Goal: Obtain resource: Download file/media

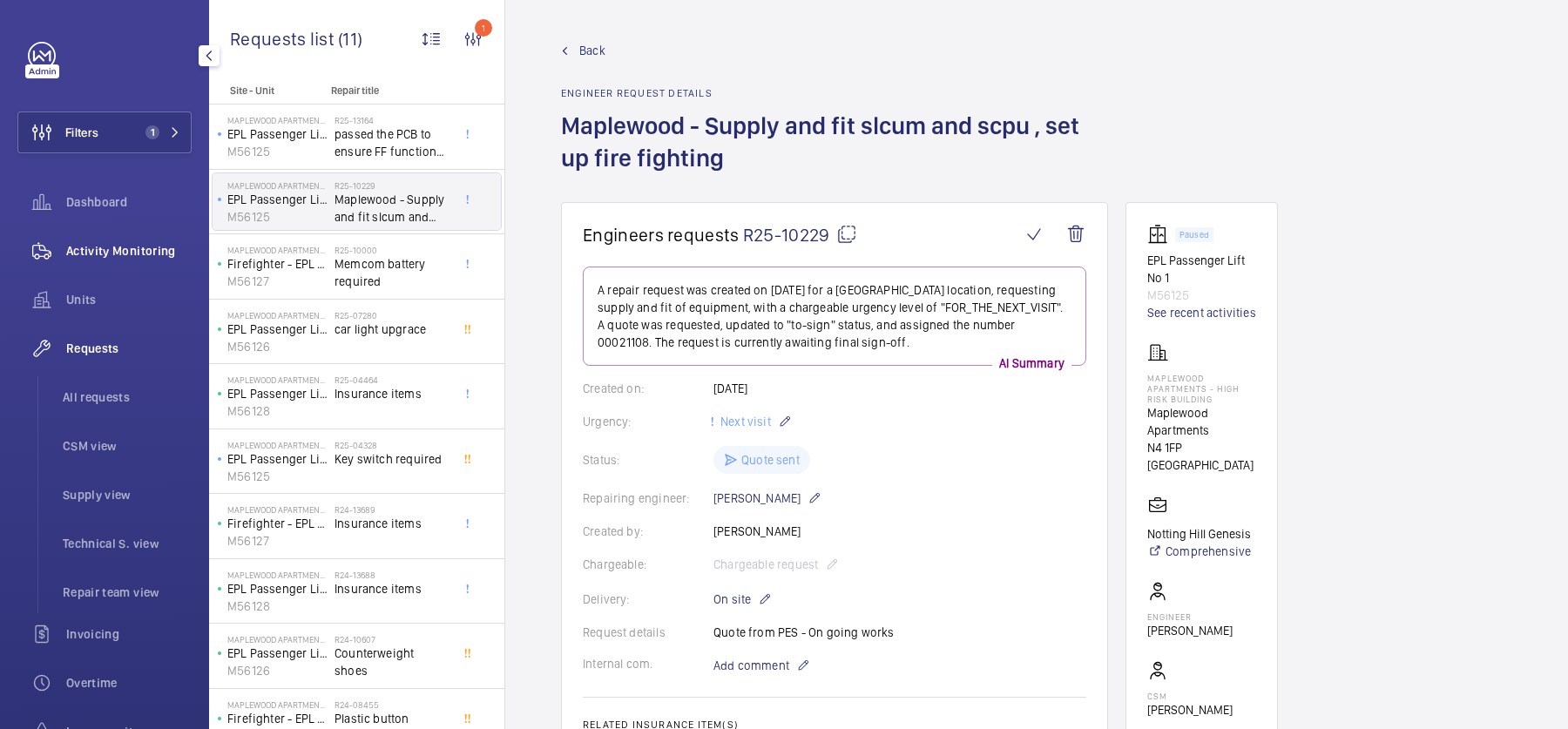
click at [162, 233] on div "Activity Monitoring" at bounding box center [104, 251] width 174 height 42
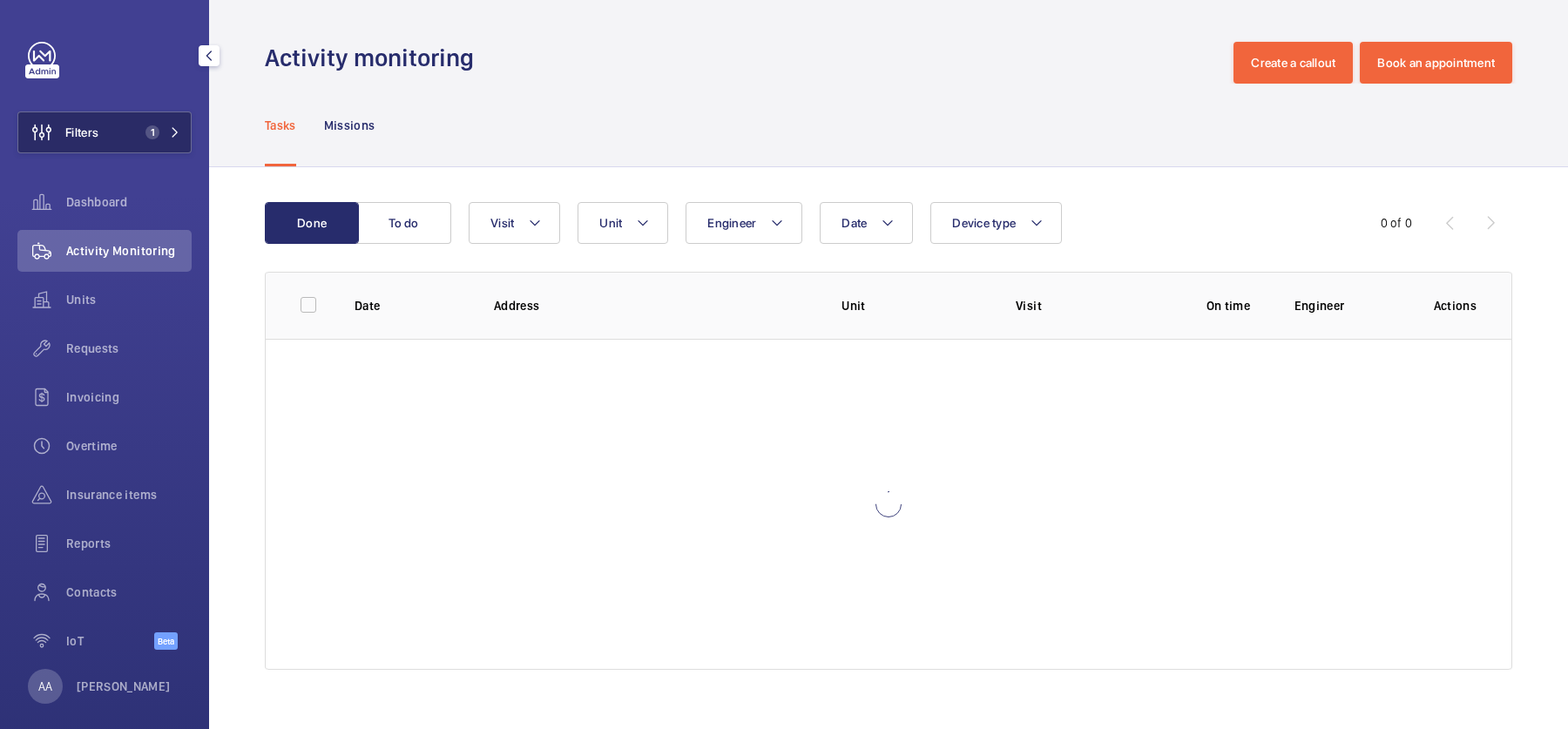
click at [144, 128] on span "1" at bounding box center [148, 132] width 21 height 14
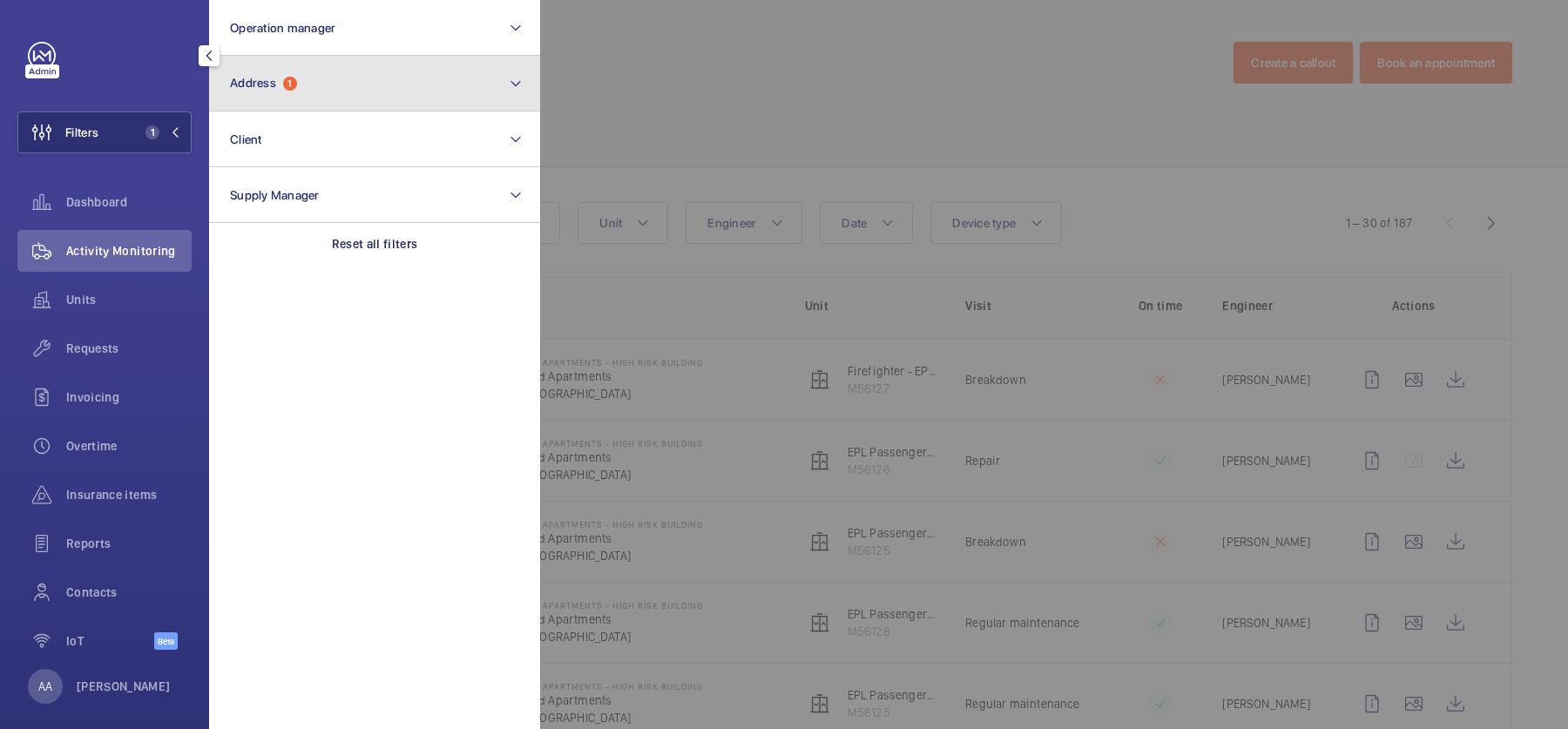
click at [273, 101] on button "Address 1" at bounding box center [374, 83] width 331 height 55
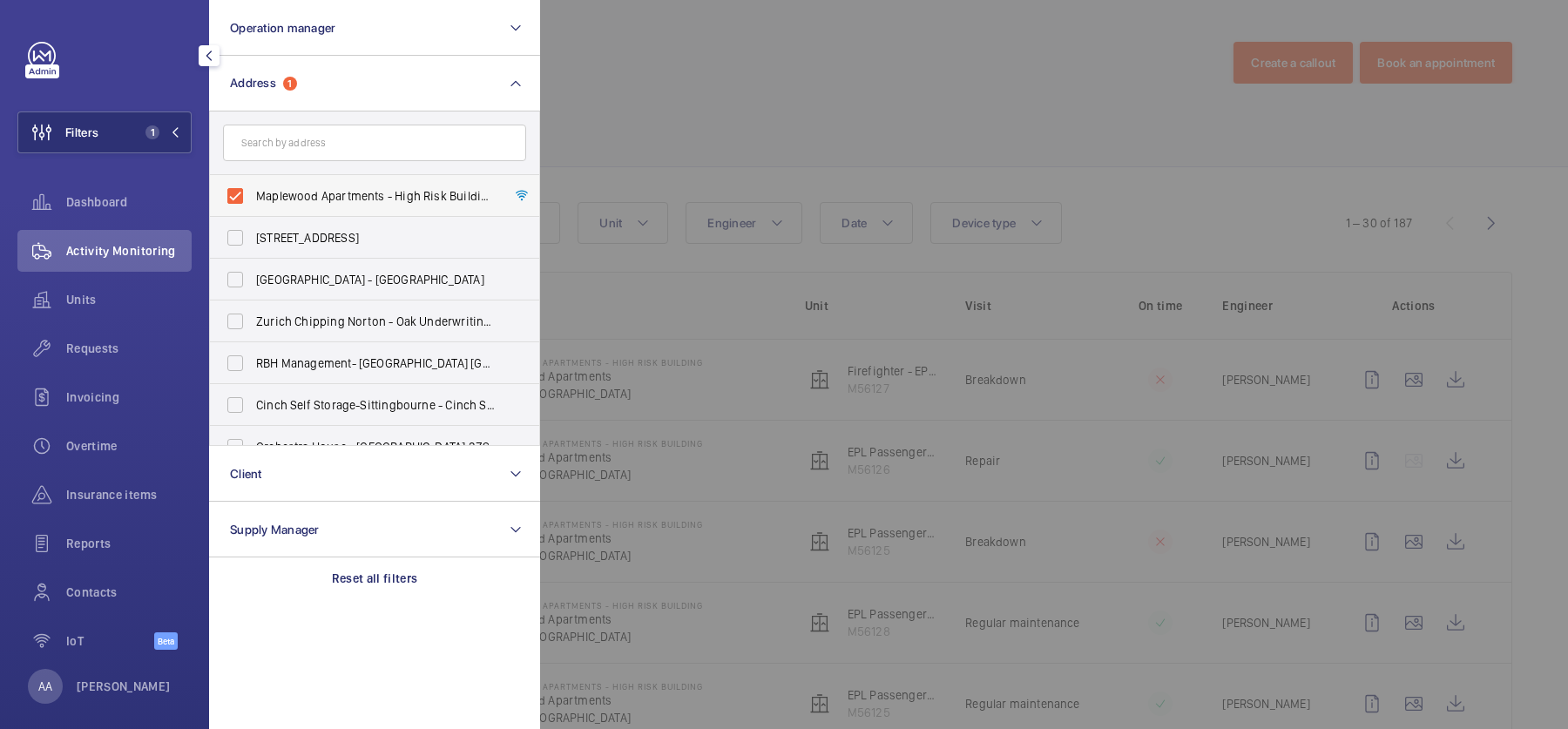
click at [324, 199] on span "Maplewood Apartments - High Risk Building - Maplewood Apartments, LONDON N4 1FP" at bounding box center [376, 195] width 240 height 17
click at [253, 199] on input "Maplewood Apartments - High Risk Building - Maplewood Apartments, LONDON N4 1FP" at bounding box center [235, 196] width 35 height 34
checkbox input "false"
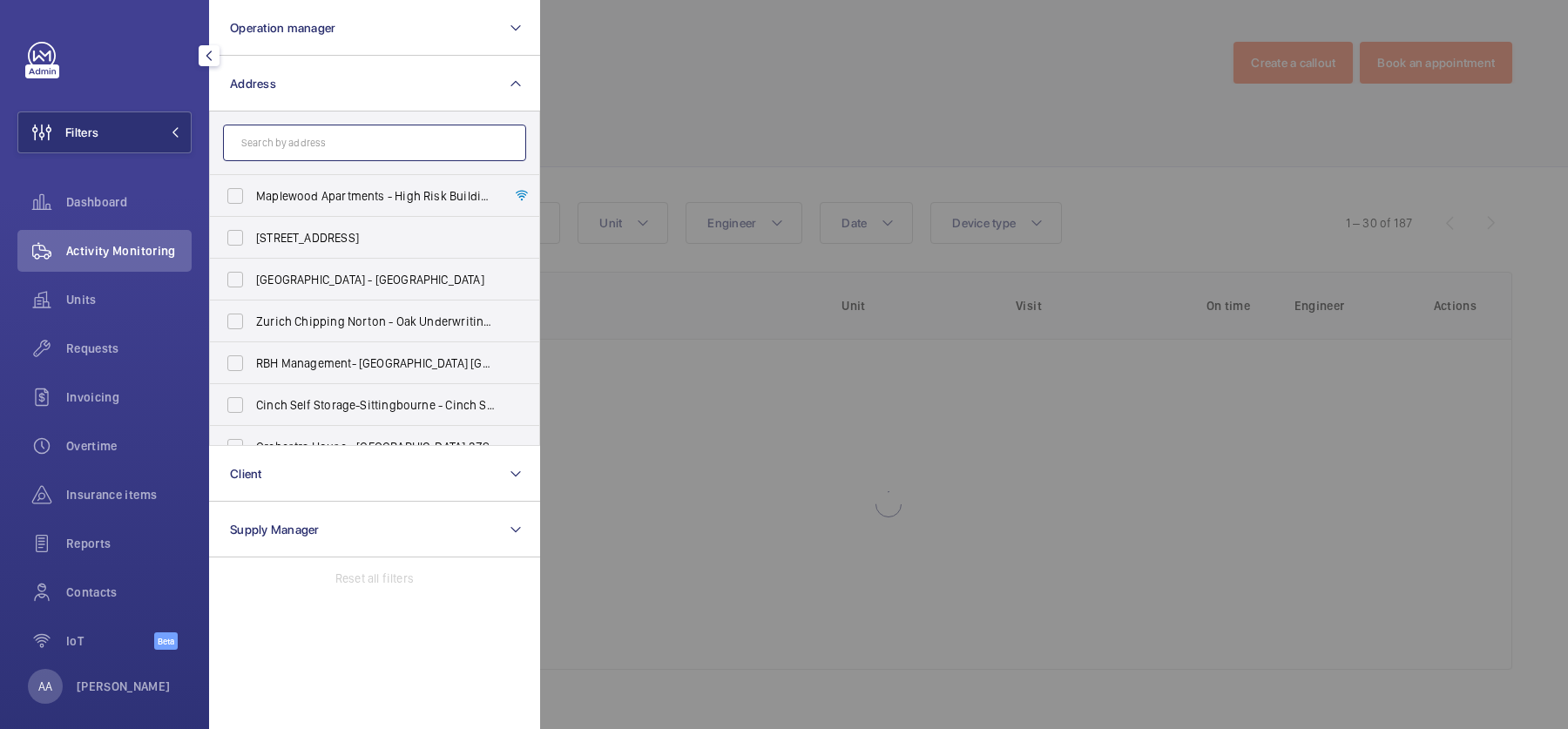
click at [304, 141] on input "text" at bounding box center [374, 143] width 303 height 36
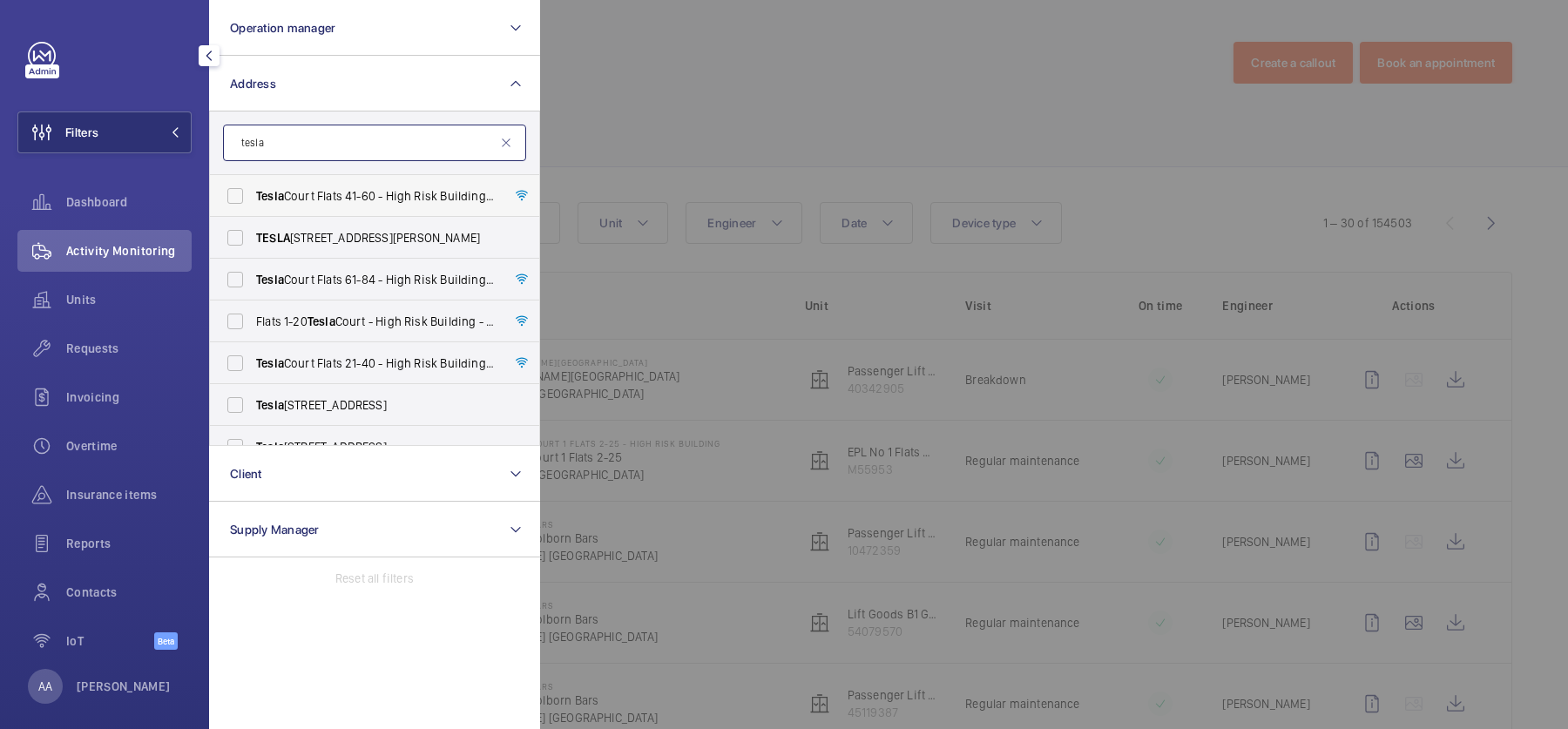
type input "tesla"
click at [307, 202] on span "Tesla Court Flats 41-60 - High Risk Building - Tesla Court Flats 41-60, LONDON …" at bounding box center [376, 195] width 240 height 17
click at [253, 202] on input "Tesla Court Flats 41-60 - High Risk Building - Tesla Court Flats 41-60, LONDON …" at bounding box center [235, 196] width 35 height 34
checkbox input "true"
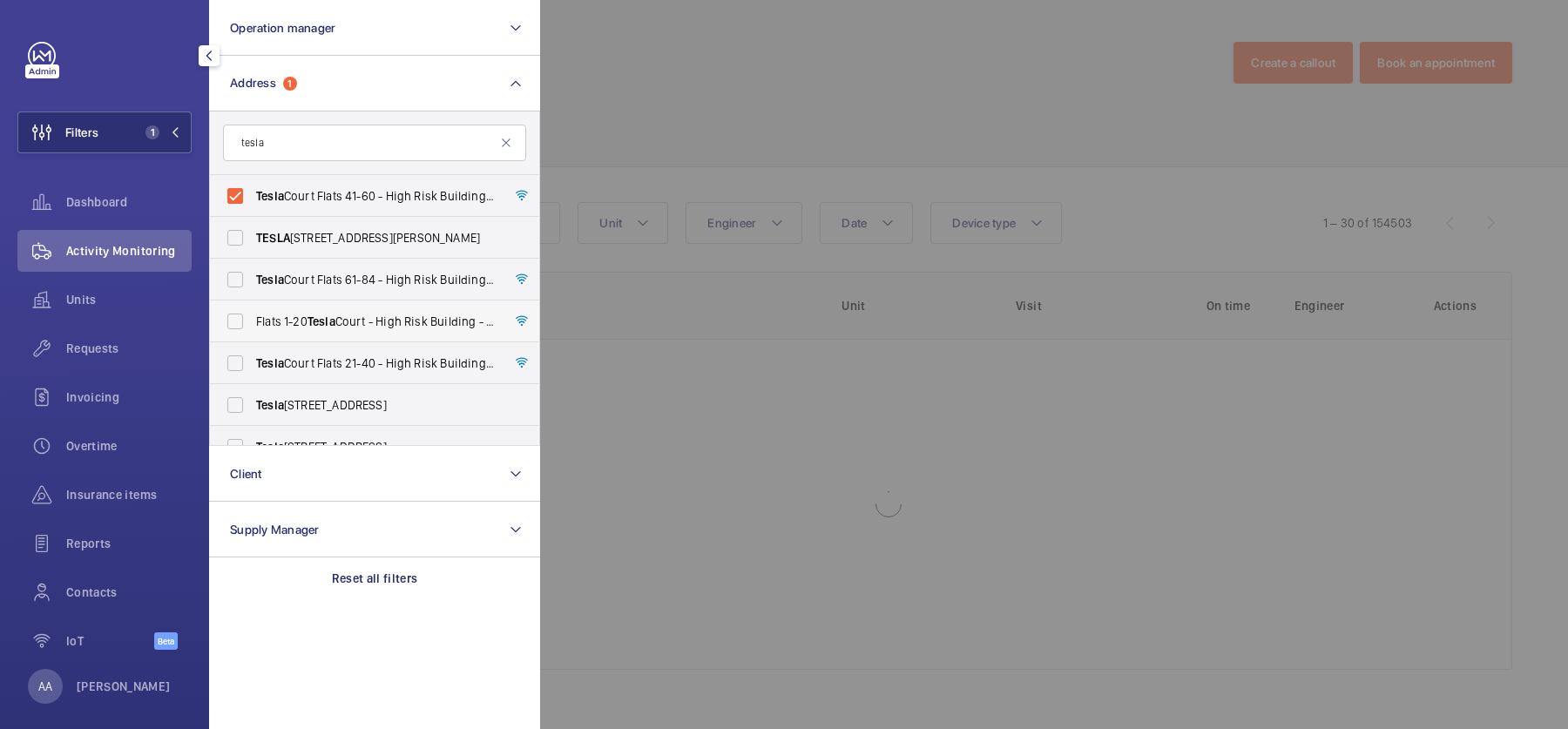
click at [356, 318] on span "Flats 1-20 Tesla Court - High Risk Building - Flats 1-20 Tesla Court, LONDON W3…" at bounding box center [376, 320] width 240 height 17
click at [253, 318] on input "Flats 1-20 Tesla Court - High Risk Building - Flats 1-20 Tesla Court, LONDON W3…" at bounding box center [235, 321] width 35 height 34
checkbox input "true"
click at [344, 274] on span "Tesla Court Flats 61-84 - High Risk Building - Tesla Court Flats 61-84, LONDON …" at bounding box center [376, 279] width 240 height 17
click at [253, 274] on input "Tesla Court Flats 61-84 - High Risk Building - Tesla Court Flats 61-84, LONDON …" at bounding box center [235, 280] width 35 height 34
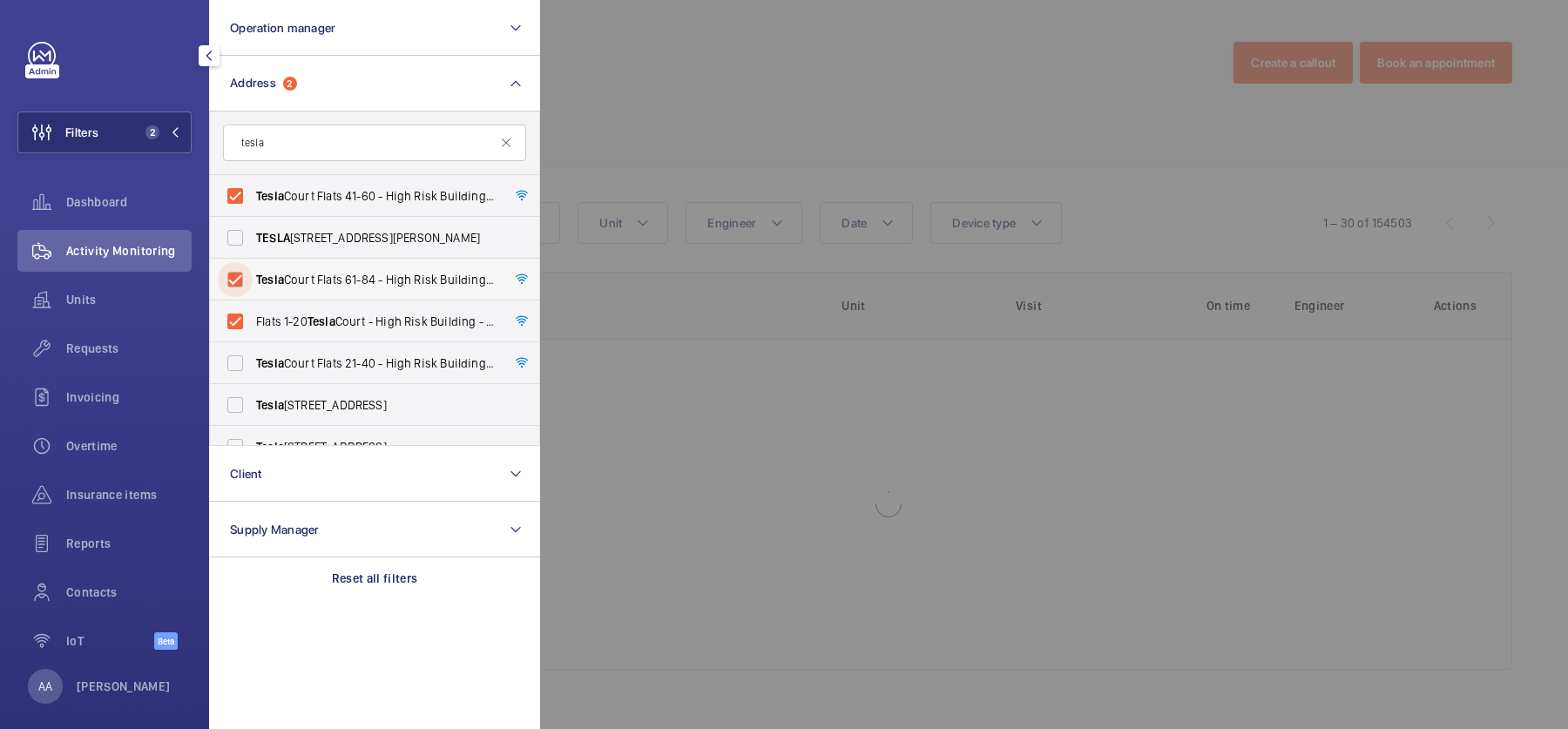
checkbox input "true"
click at [367, 368] on span "Tesla Court Flats 21-40 - High Risk Building - Tesla Court Flats 21-40, LONDON …" at bounding box center [376, 362] width 240 height 17
click at [253, 368] on input "Tesla Court Flats 21-40 - High Risk Building - Tesla Court Flats 21-40, LONDON …" at bounding box center [235, 363] width 35 height 34
checkbox input "true"
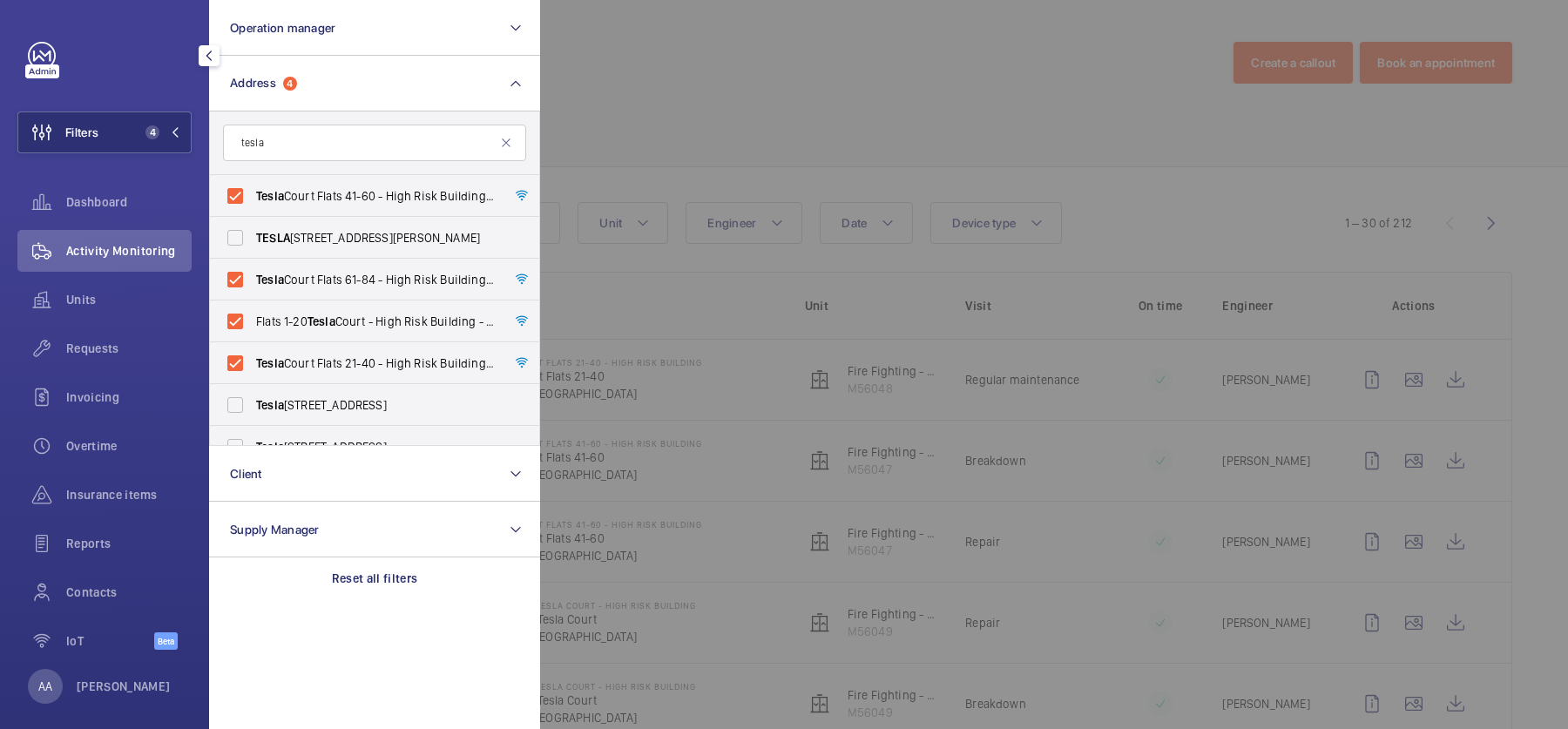
click at [743, 271] on div at bounding box center [1325, 364] width 1568 height 729
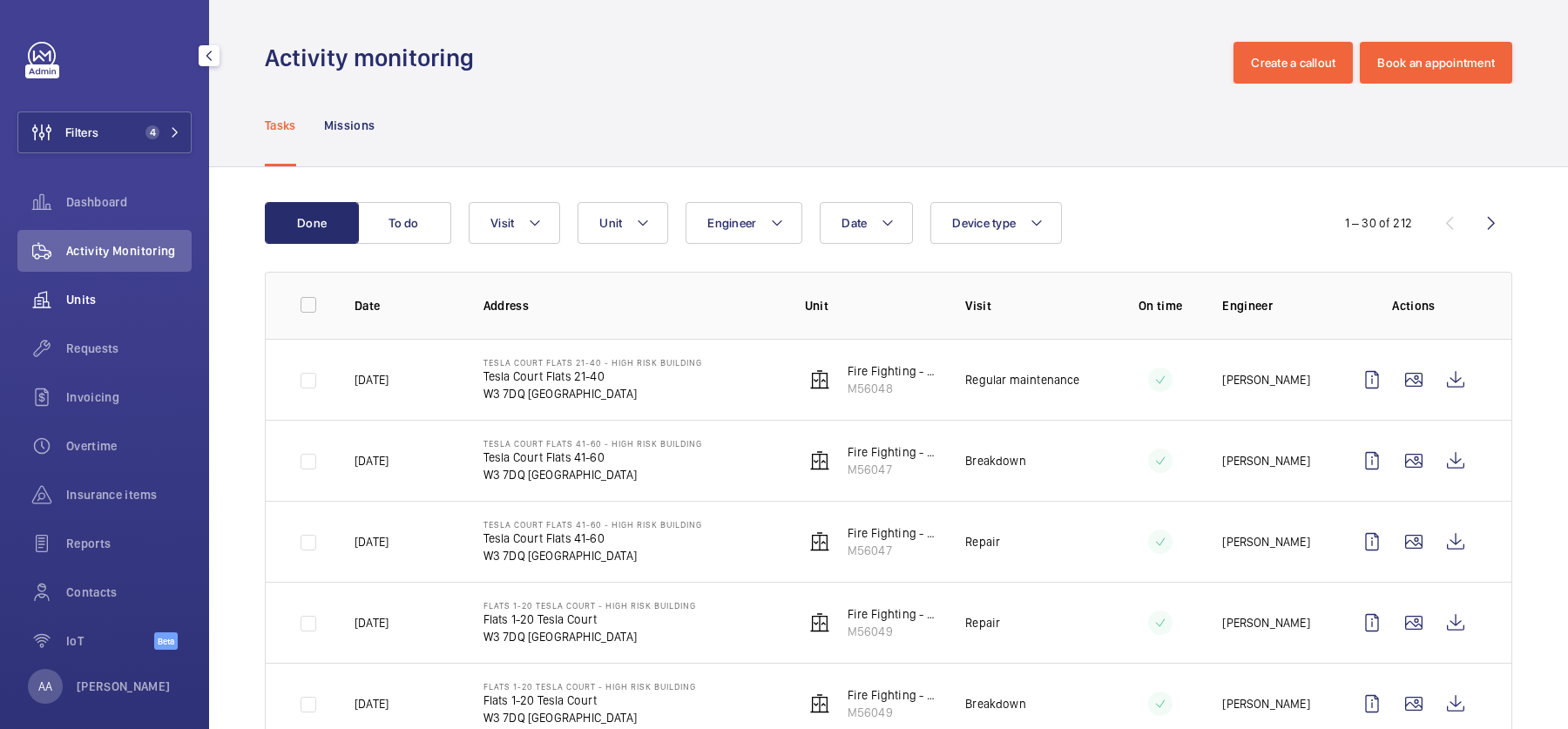
click at [100, 292] on span "Units" at bounding box center [129, 299] width 125 height 17
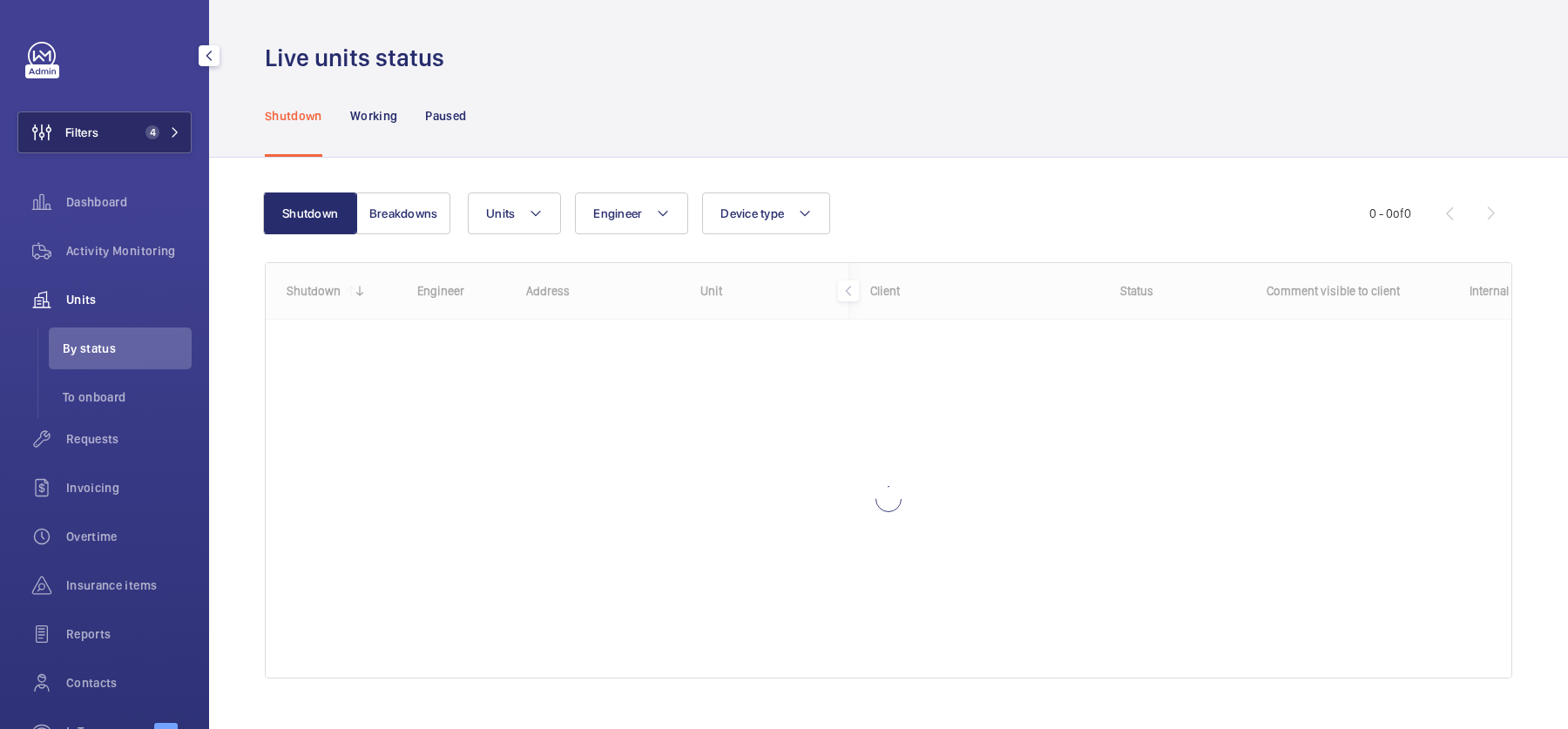
click at [138, 121] on button "Filters 4" at bounding box center [104, 133] width 174 height 42
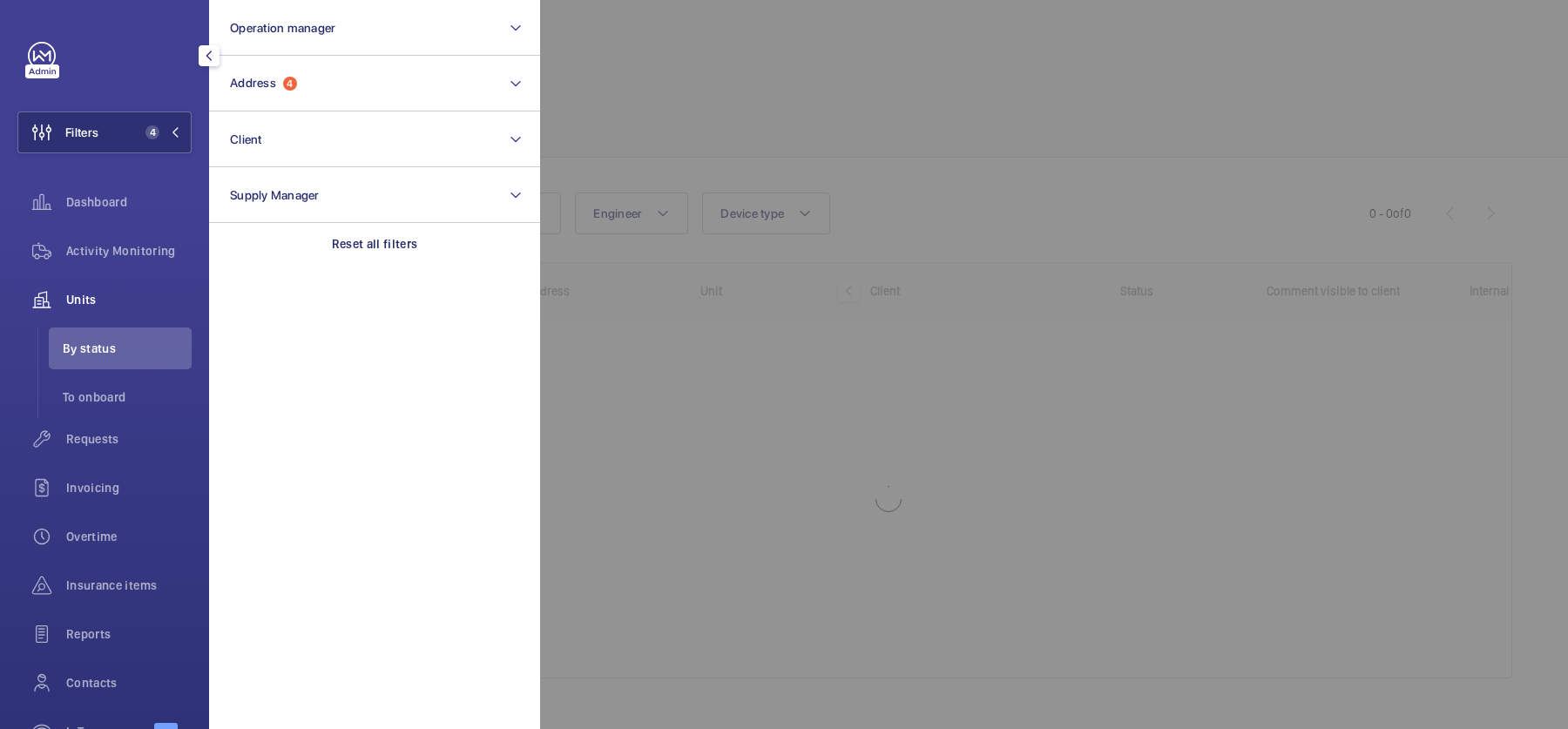
click at [768, 138] on div at bounding box center [1325, 364] width 1568 height 729
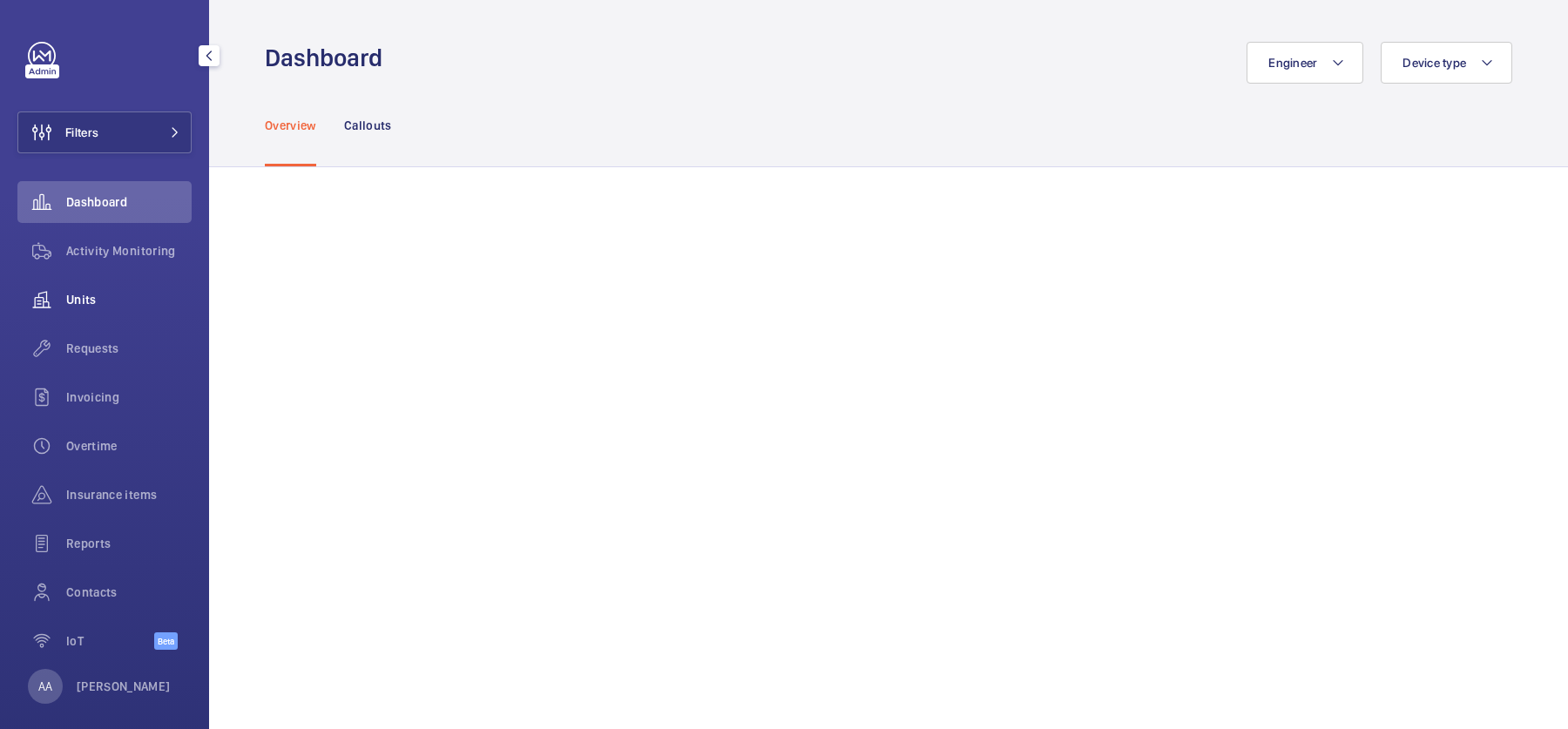
click at [85, 301] on span "Units" at bounding box center [129, 299] width 125 height 17
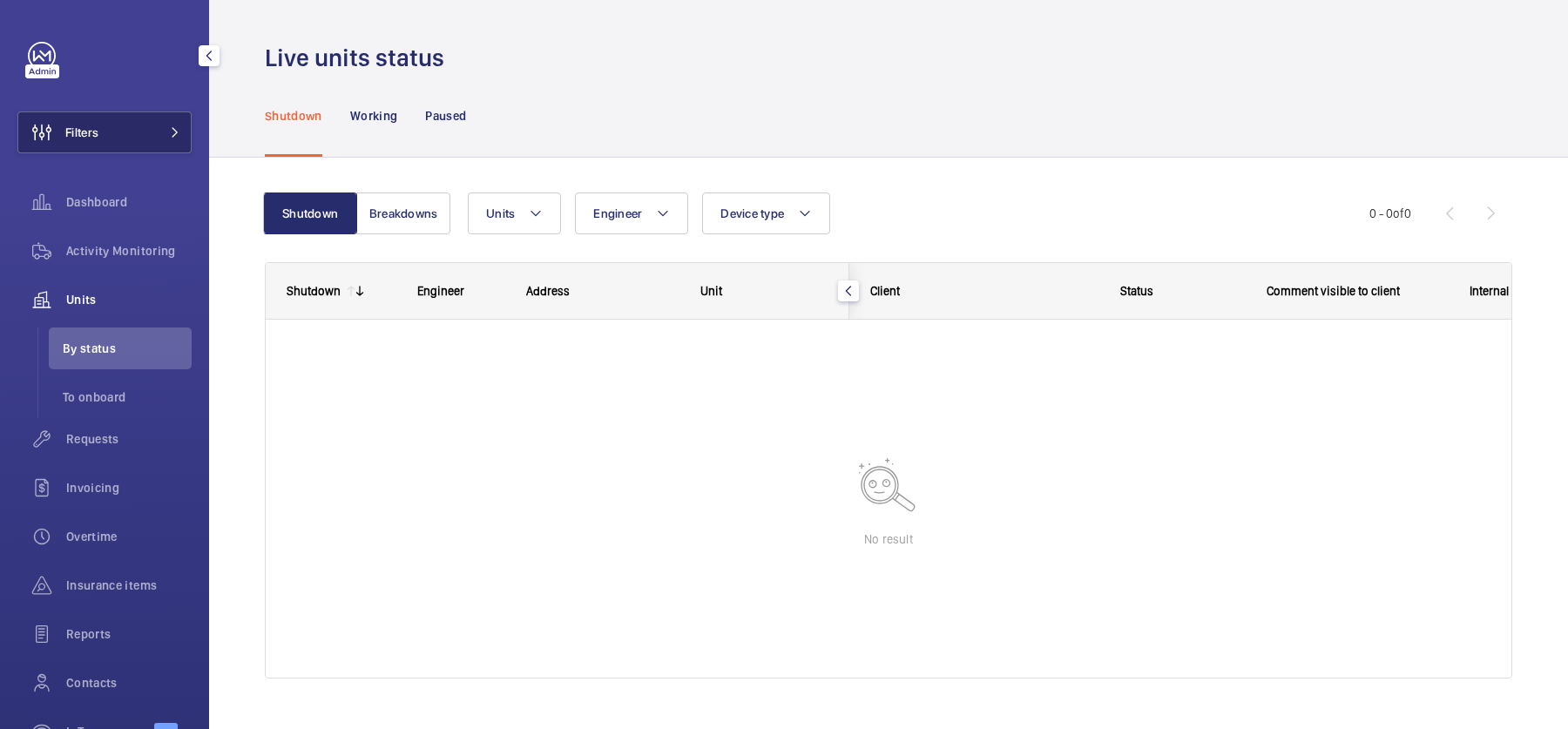
click at [93, 153] on span "Filters" at bounding box center [58, 133] width 80 height 42
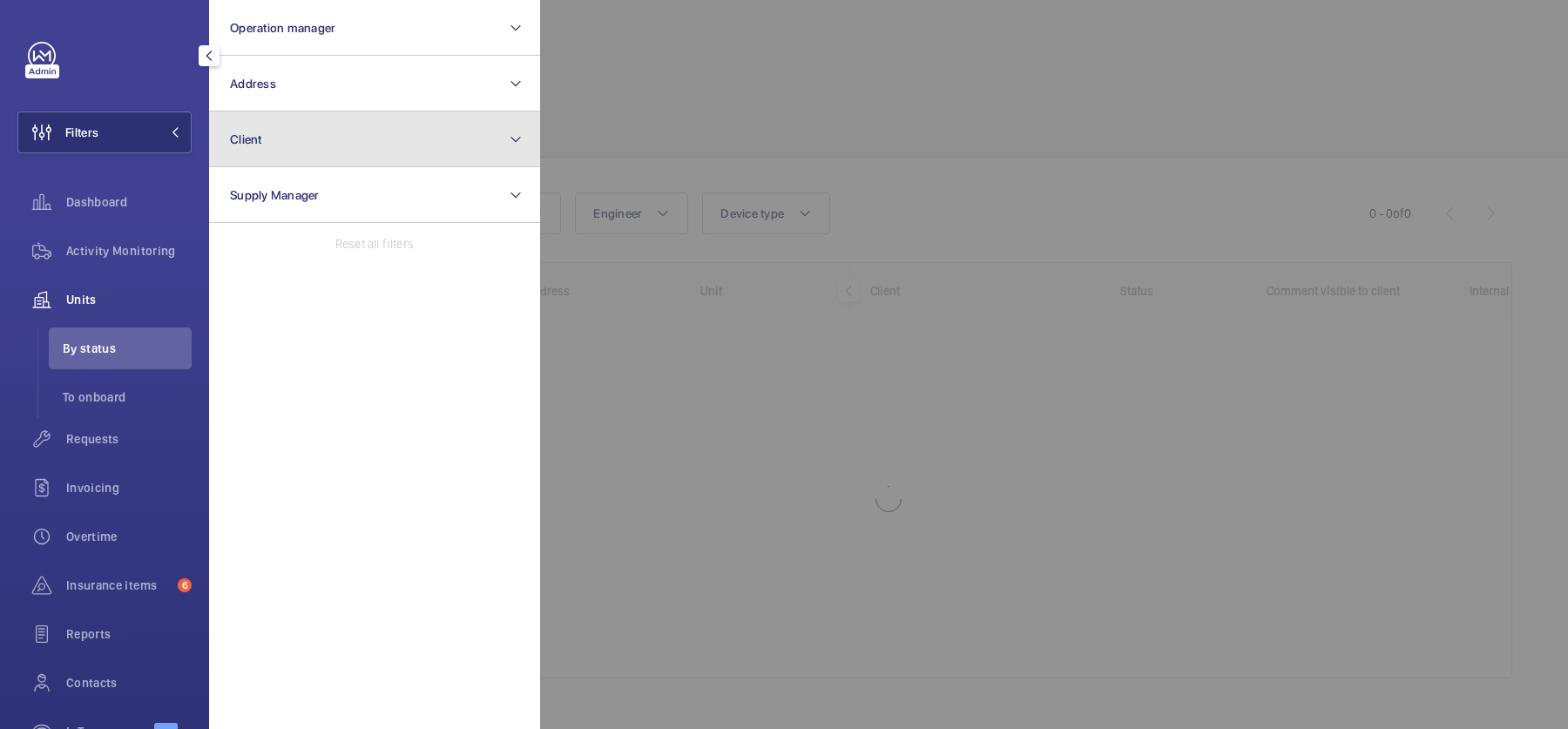
click at [313, 126] on button "Client" at bounding box center [374, 139] width 331 height 55
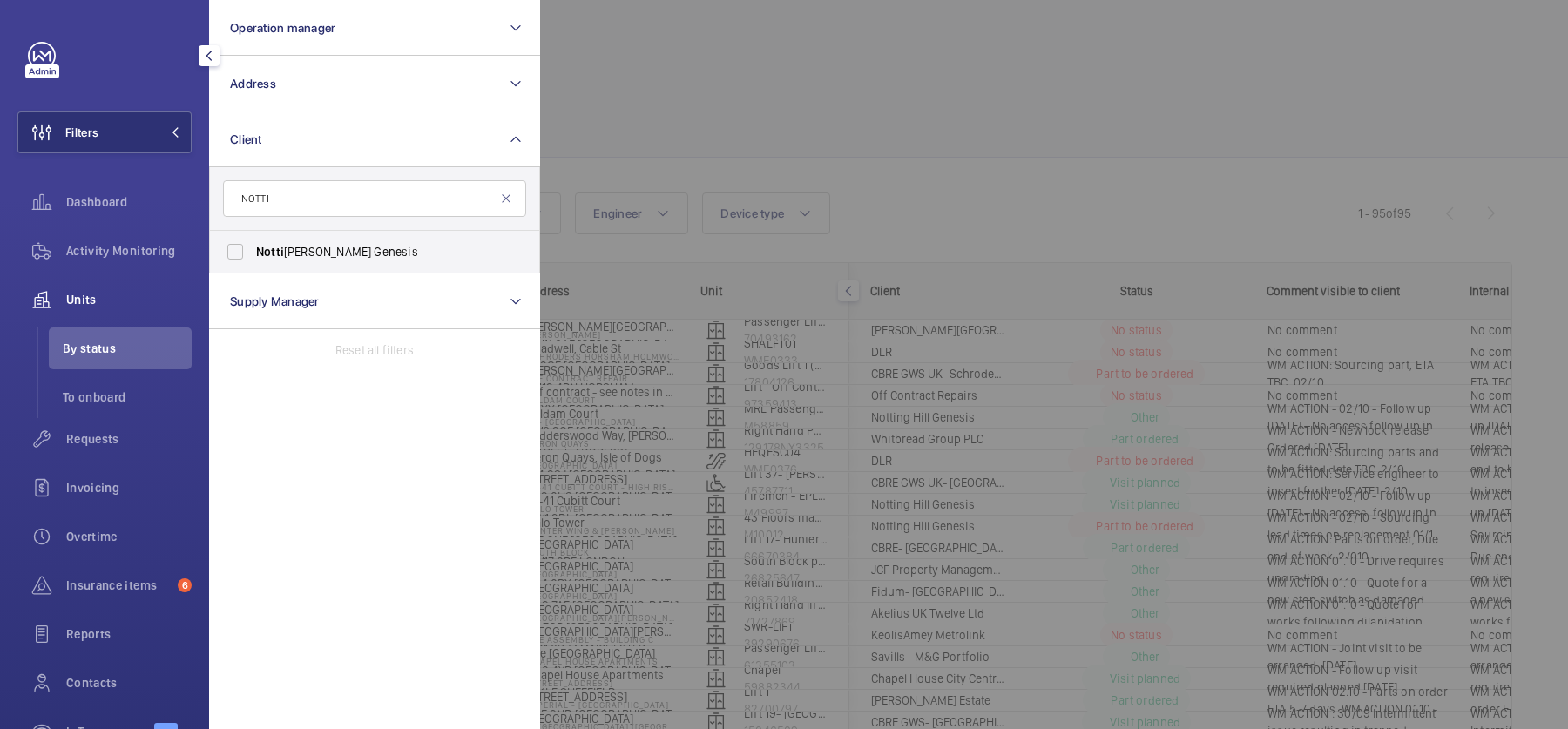
type input "NOTTI"
click at [392, 248] on span "Notti [PERSON_NAME] Genesis" at bounding box center [376, 251] width 240 height 17
click at [253, 248] on input "Notti [PERSON_NAME] Genesis" at bounding box center [235, 251] width 35 height 34
checkbox input "true"
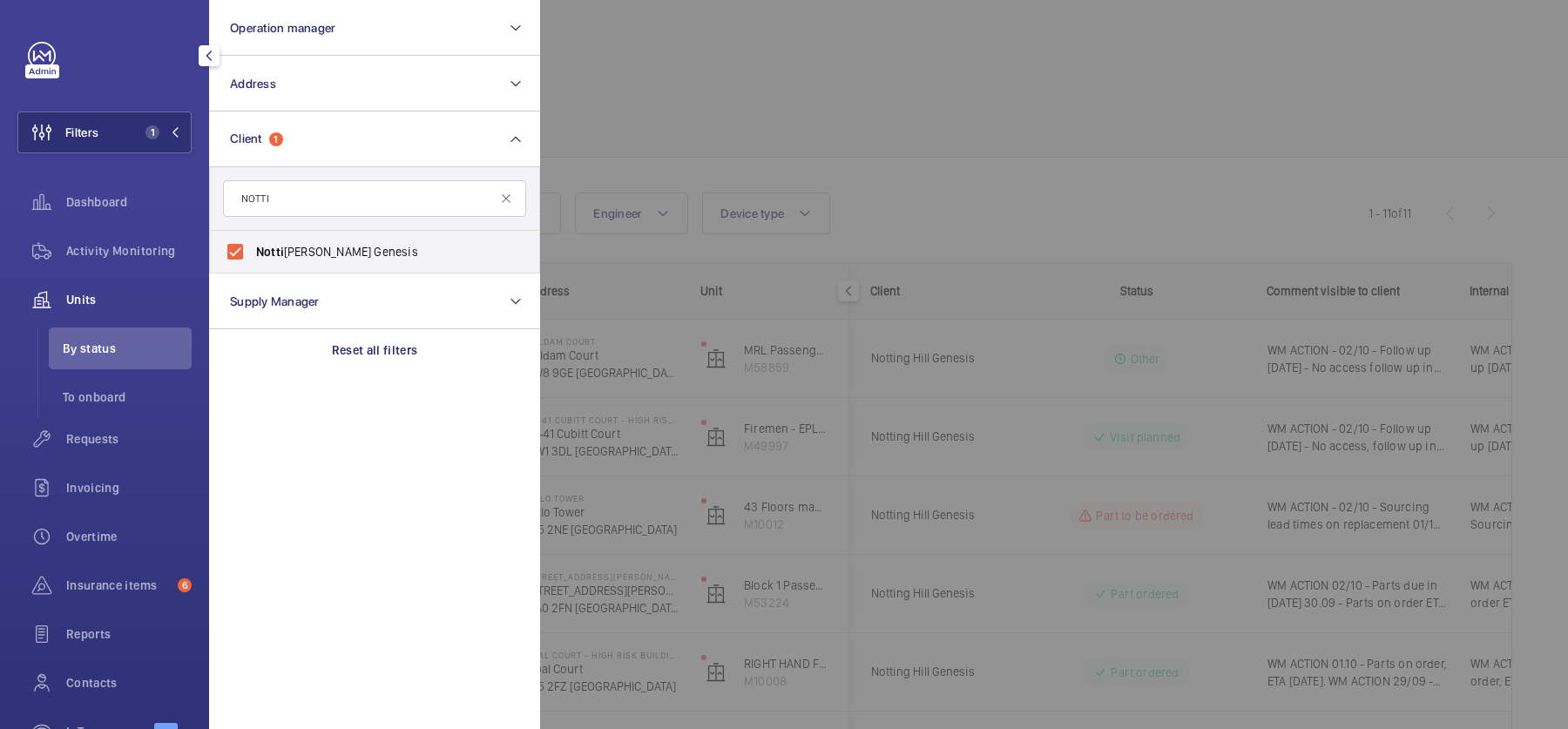
click at [768, 143] on div at bounding box center [1325, 364] width 1568 height 729
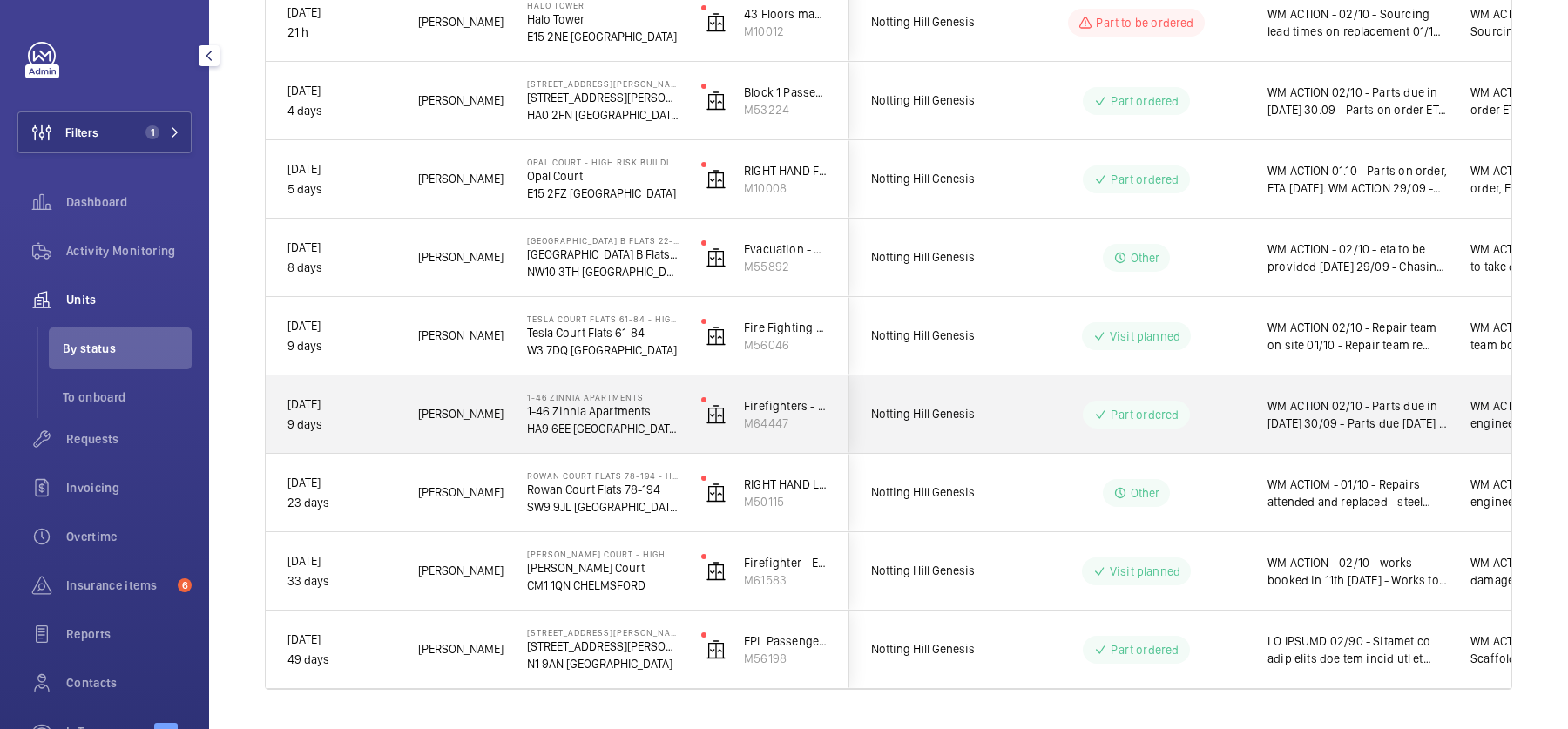
scroll to position [536, 0]
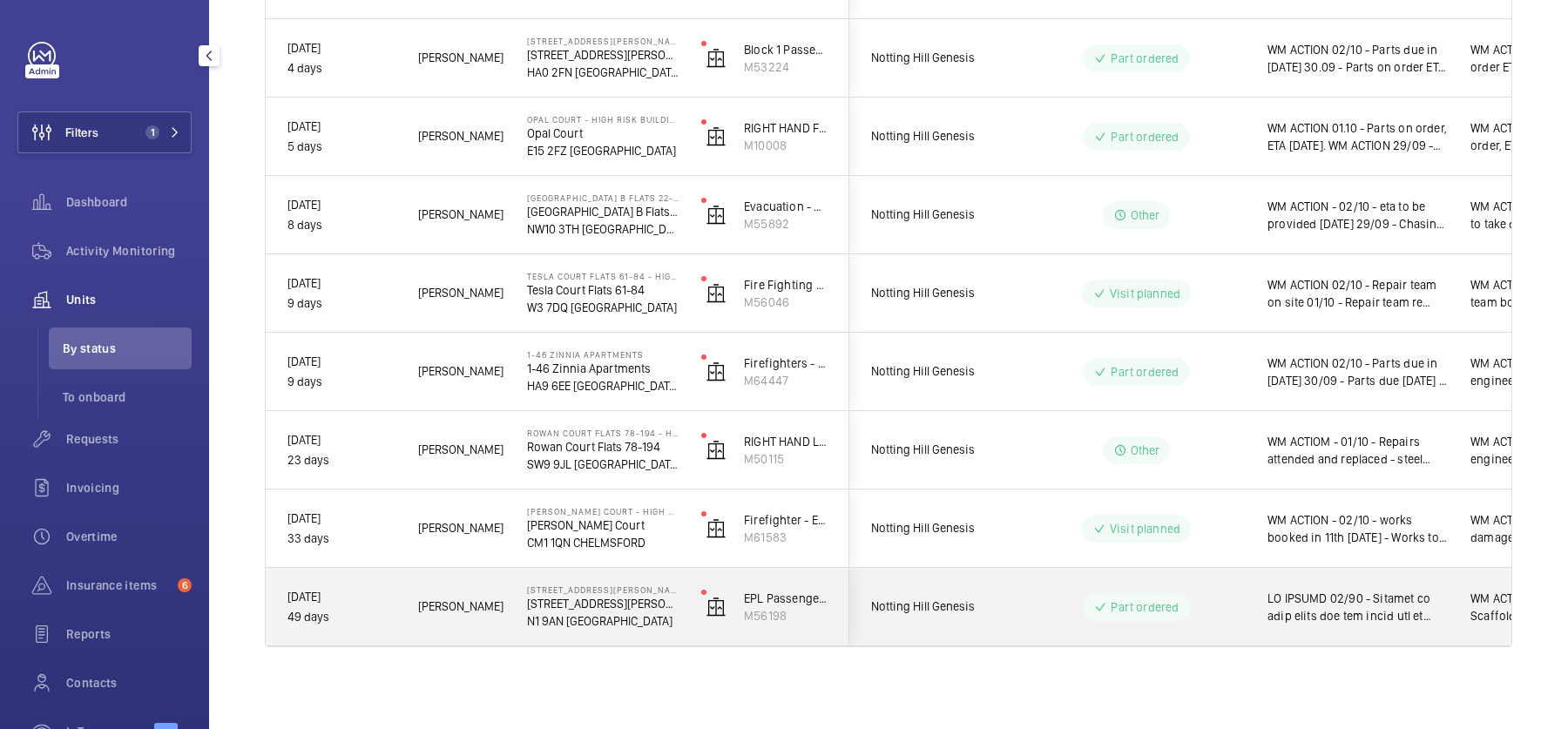
click at [1219, 615] on wm-front-pills-cell "Part ordered" at bounding box center [1136, 606] width 217 height 28
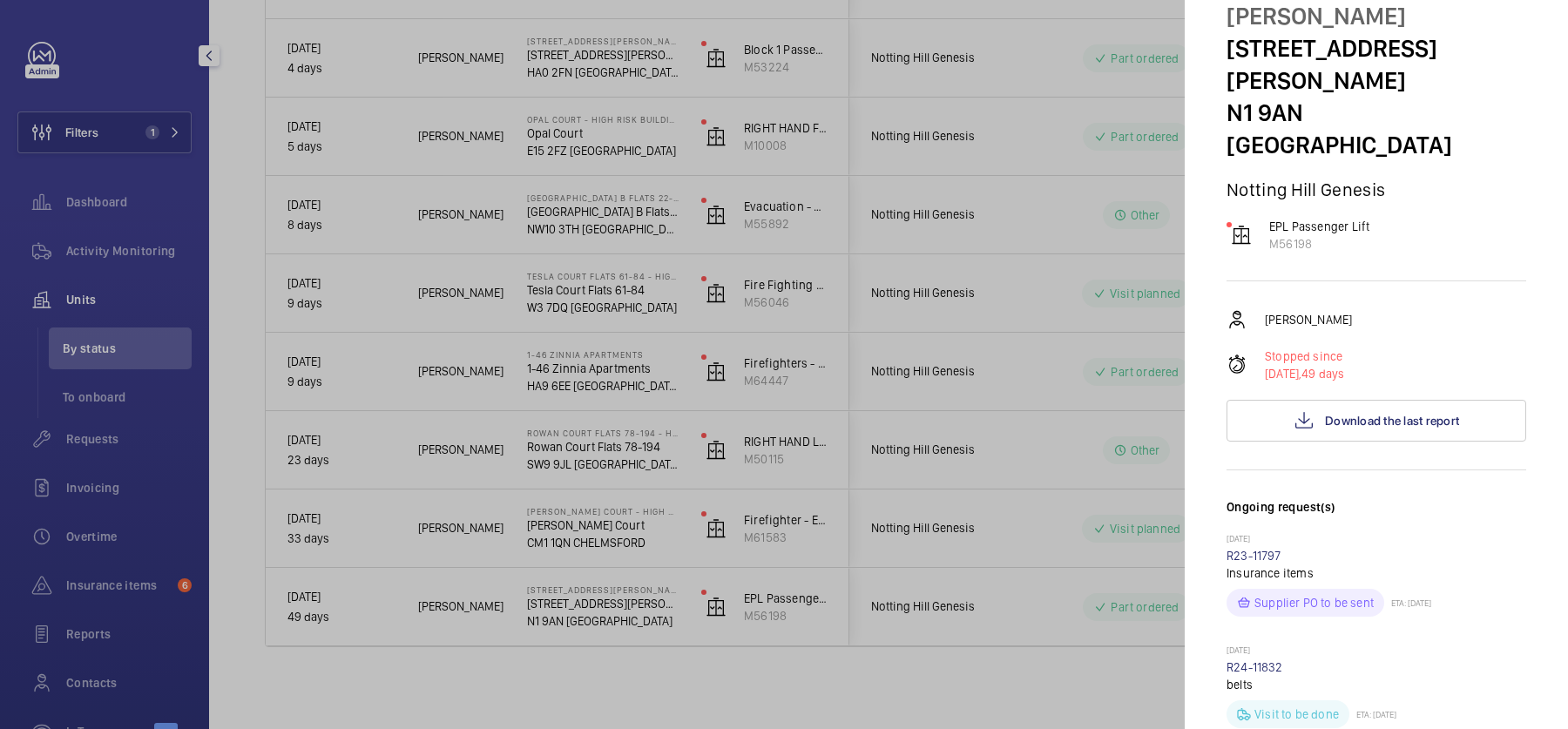
scroll to position [0, 0]
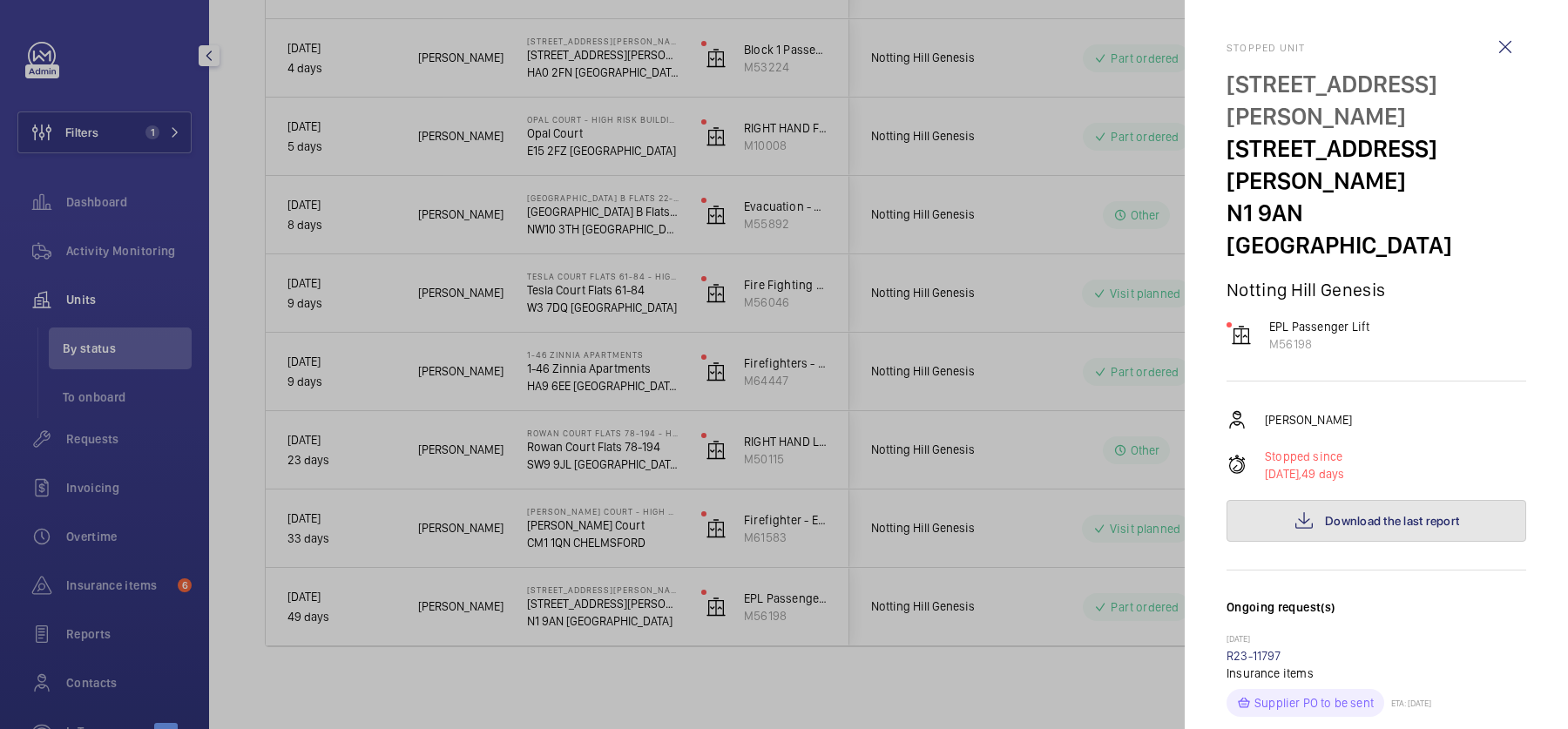
click at [1352, 514] on span "Download the last report" at bounding box center [1392, 520] width 134 height 14
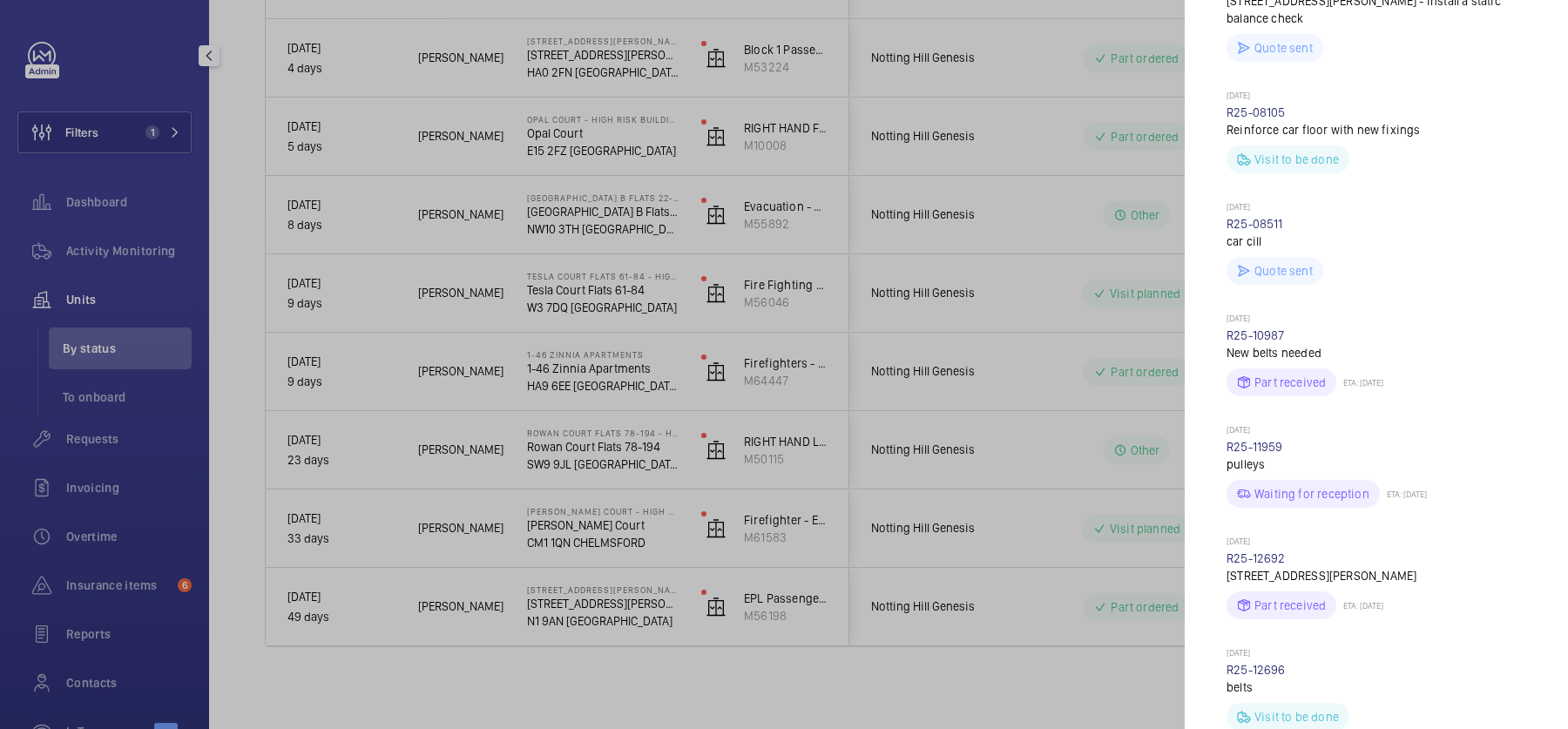
scroll to position [1565, 0]
